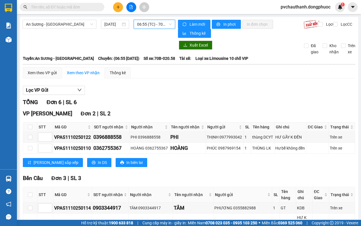
scroll to position [18, 0]
click at [164, 25] on span "06:55 (TC) - 70B-020.58" at bounding box center [154, 24] width 34 height 8
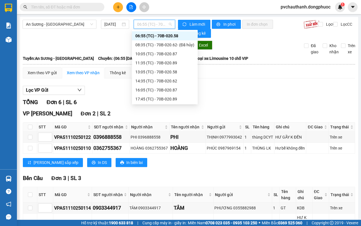
click at [163, 39] on div "06:55 (TC) - 70B-020.58" at bounding box center [165, 35] width 66 height 9
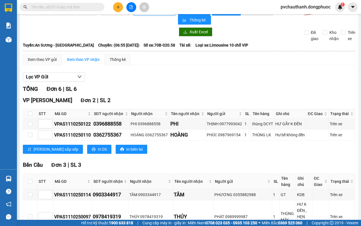
scroll to position [0, 0]
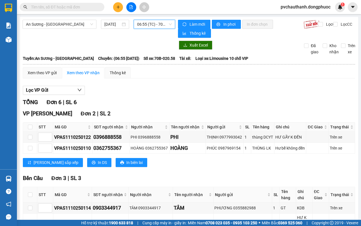
click at [161, 19] on div "An Sương - Châu Thành 12/10/2025 06:55 06:55 (TC) - 70B-020.58 Làm mới In phơi …" at bounding box center [189, 179] width 339 height 324
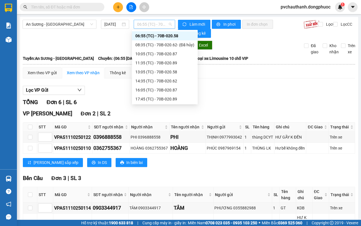
click at [159, 21] on span "06:55 (TC) - 70B-020.58" at bounding box center [154, 24] width 34 height 8
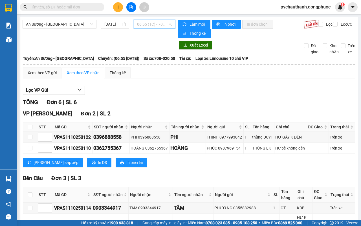
click at [161, 27] on span "06:55 (TC) - 70B-020.58" at bounding box center [154, 24] width 34 height 8
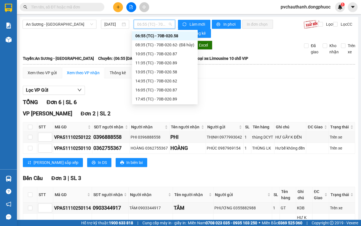
click at [168, 36] on div "06:55 (TC) - 70B-020.58" at bounding box center [164, 36] width 59 height 6
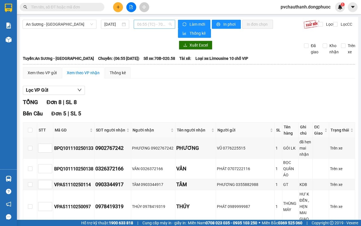
click at [144, 26] on span "06:55 (TC) - 70B-020.58" at bounding box center [154, 24] width 34 height 8
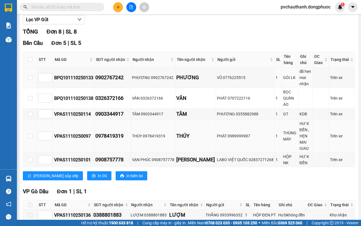
scroll to position [106, 0]
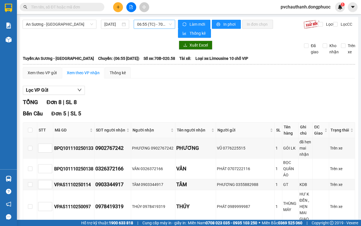
click at [148, 23] on span "06:55 (TC) - 70B-020.58" at bounding box center [154, 24] width 34 height 8
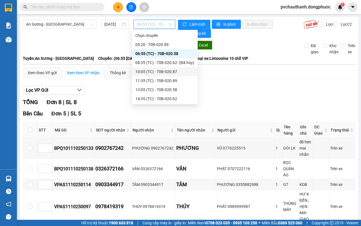
click at [159, 71] on div "10:05 (TC) - 70B-020.87" at bounding box center [164, 72] width 59 height 6
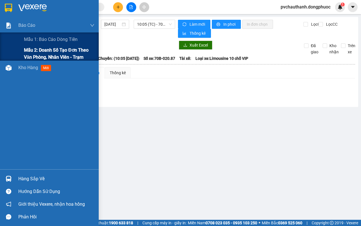
drag, startPoint x: 25, startPoint y: 54, endPoint x: 66, endPoint y: 49, distance: 41.1
click at [27, 54] on span "Mẫu 2: Doanh số tạo đơn theo Văn phòng, nhân viên - Trạm" at bounding box center [59, 54] width 71 height 14
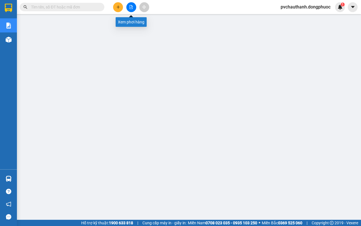
drag, startPoint x: 128, startPoint y: 10, endPoint x: 102, endPoint y: 16, distance: 26.1
click at [128, 9] on button at bounding box center [131, 7] width 10 height 10
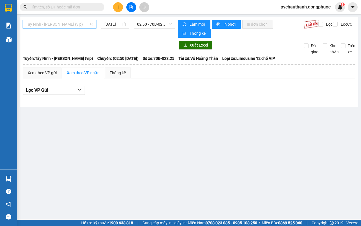
click at [44, 25] on span "Tây Ninh - [PERSON_NAME] (vip)" at bounding box center [59, 24] width 67 height 8
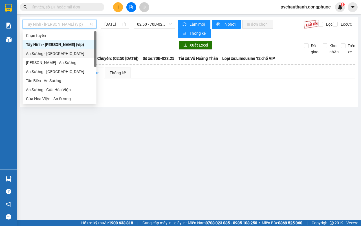
click at [40, 54] on div "An Sương - [GEOGRAPHIC_DATA]" at bounding box center [59, 54] width 67 height 6
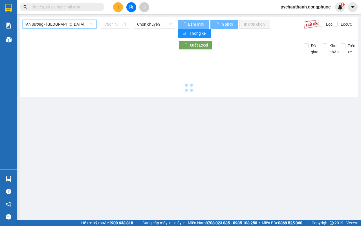
type input "[DATE]"
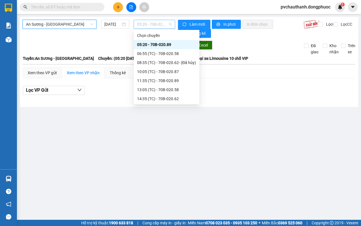
click at [157, 25] on span "05:20 - 70B-020.89" at bounding box center [154, 24] width 34 height 8
click at [166, 69] on div "10:05 (TC) - 70B-020.87" at bounding box center [166, 72] width 59 height 6
